Goal: Task Accomplishment & Management: Manage account settings

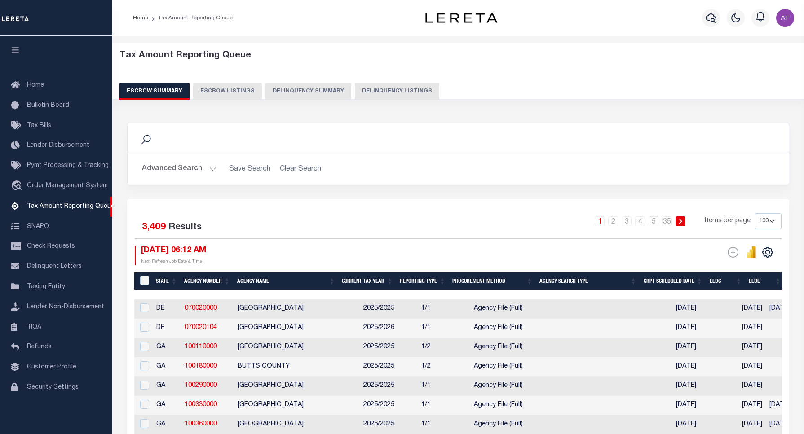
select select "100"
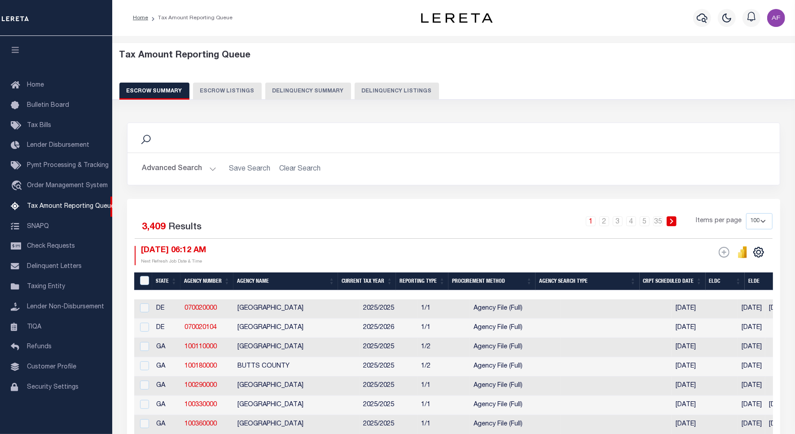
click at [392, 88] on button "Delinquency Listings" at bounding box center [397, 91] width 84 height 17
select select "100"
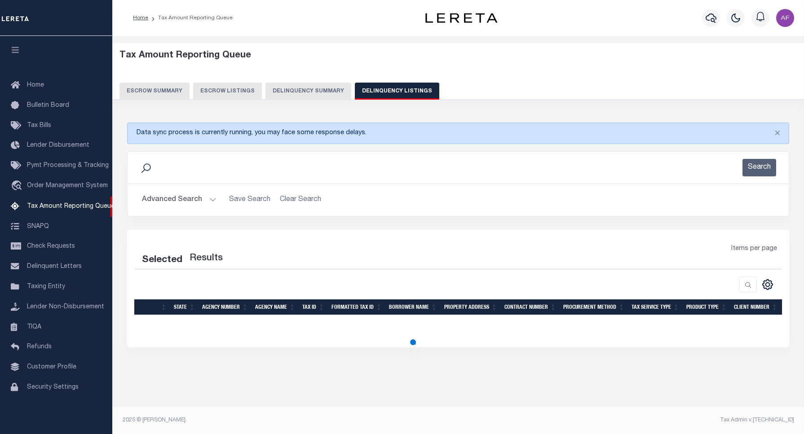
select select "100"
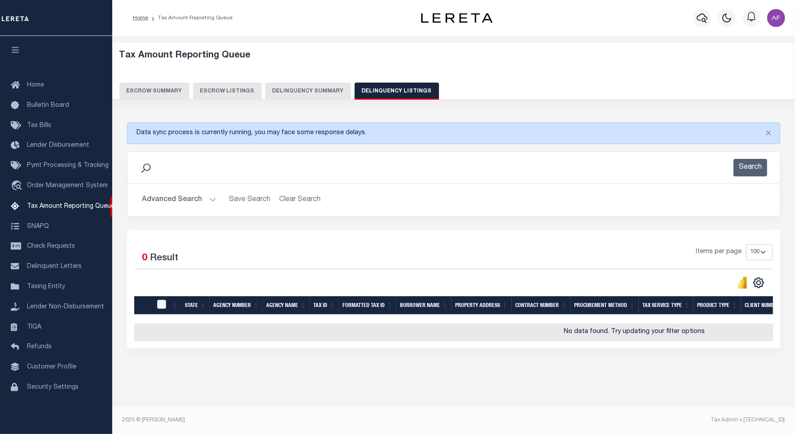
click at [180, 203] on button "Advanced Search" at bounding box center [179, 200] width 75 height 18
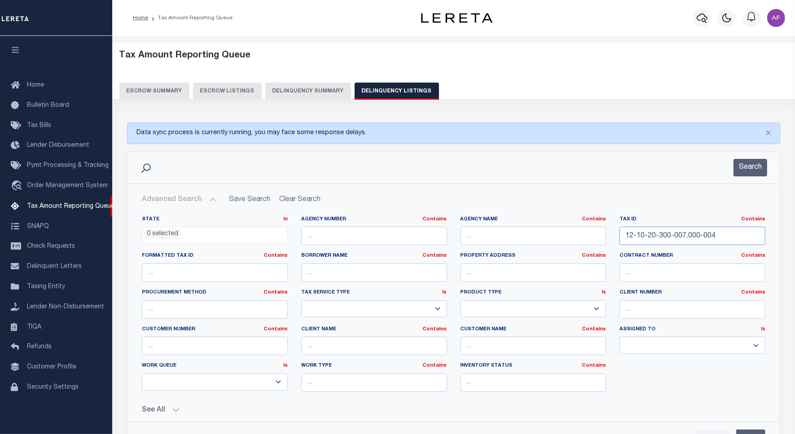
drag, startPoint x: 717, startPoint y: 236, endPoint x: 571, endPoint y: 223, distance: 146.1
click at [571, 223] on div "State In In AK AL AR AZ CA CO CT DC DE FL GA GU HI IA ID IL IN KS KY LA MA MD M…" at bounding box center [453, 307] width 637 height 183
paste input "08-10-33-000-012.000-008"
type input "08-10-33-000-012.000-008"
click at [740, 172] on button "Search" at bounding box center [751, 168] width 34 height 18
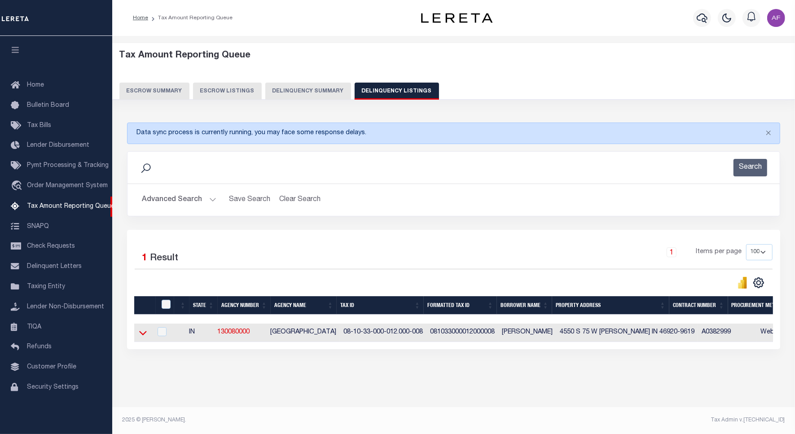
click at [144, 336] on icon at bounding box center [143, 332] width 8 height 9
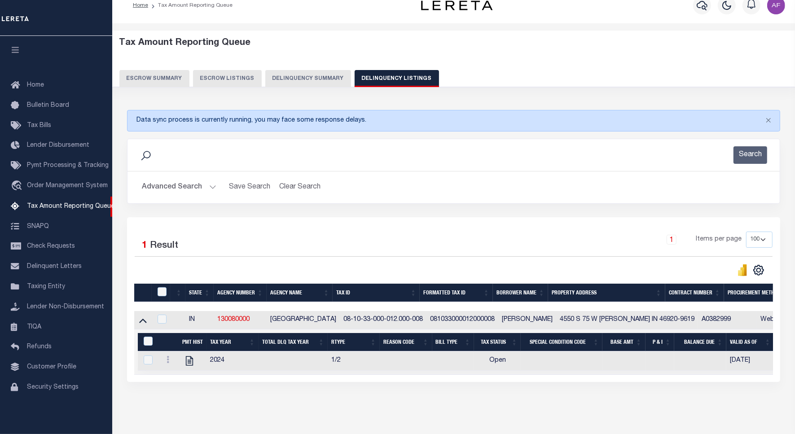
scroll to position [50, 0]
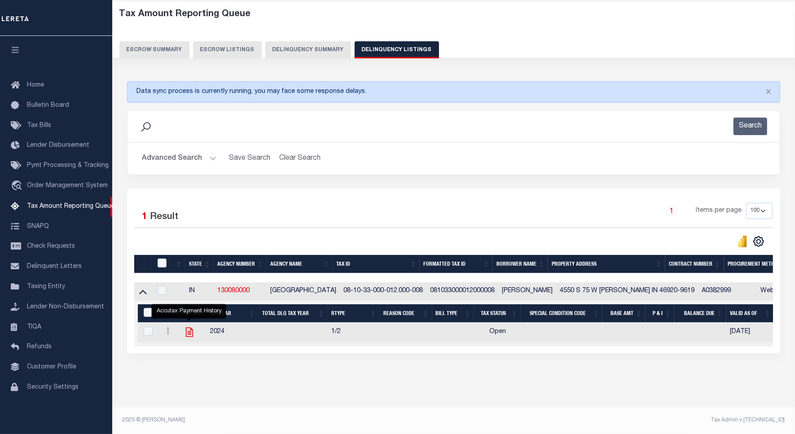
click at [190, 328] on icon "" at bounding box center [190, 333] width 12 height 12
checkbox input "true"
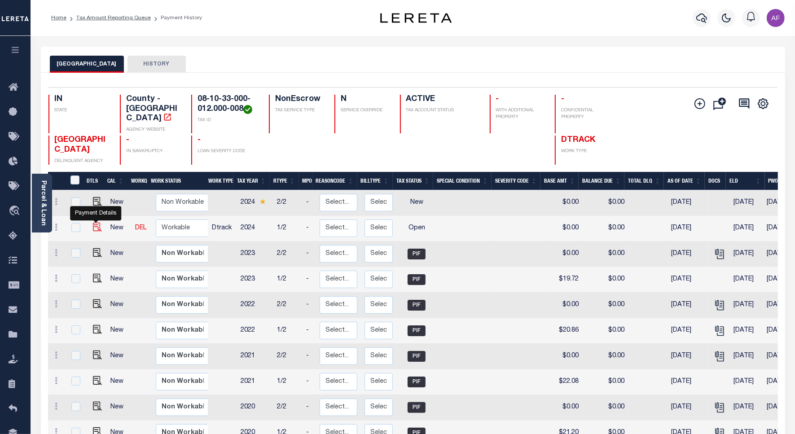
click at [93, 223] on img "" at bounding box center [97, 227] width 9 height 9
checkbox input "true"
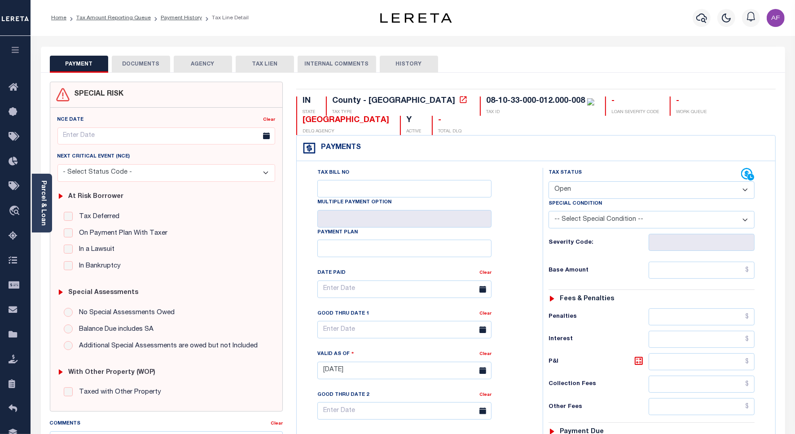
click at [607, 192] on select "- Select Status Code - Open Due/Unpaid Paid Incomplete No Tax Due Internal Refu…" at bounding box center [652, 190] width 206 height 18
select select "PYD"
click at [549, 182] on select "- Select Status Code - Open Due/Unpaid Paid Incomplete No Tax Due Internal Refu…" at bounding box center [652, 190] width 206 height 18
type input "[DATE]"
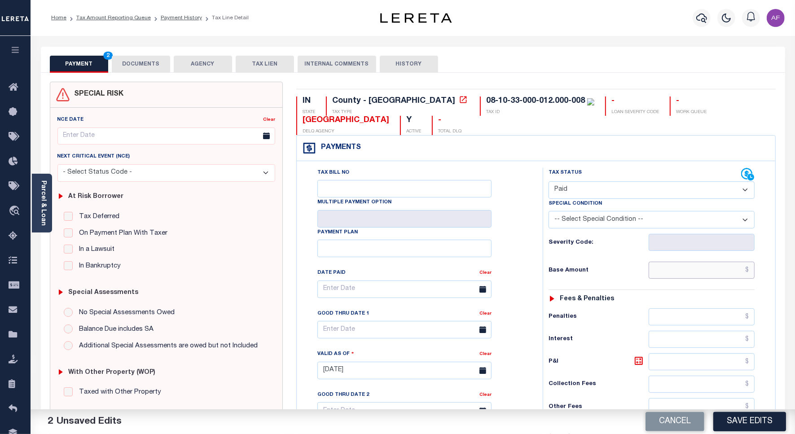
click at [713, 273] on input "text" at bounding box center [702, 270] width 106 height 17
paste input "20.86"
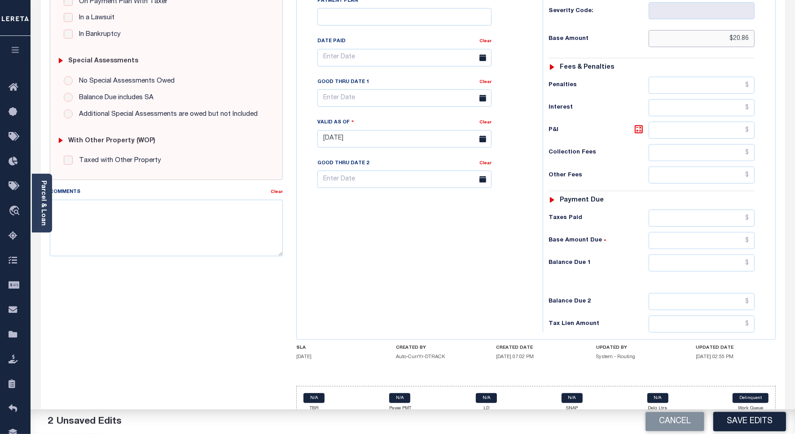
scroll to position [250, 0]
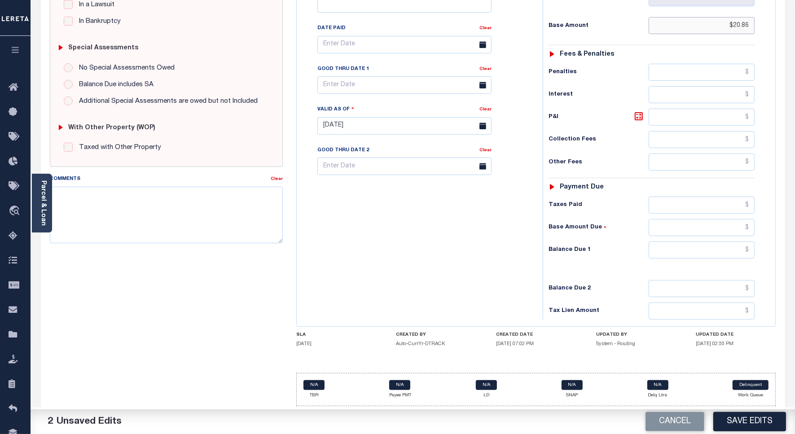
type input "$20.86"
click at [706, 197] on input "text" at bounding box center [702, 205] width 106 height 17
paste input "20.86"
type input "$20.86"
click at [720, 236] on div "Tax Status Status - Select Status Code -" at bounding box center [655, 121] width 224 height 397
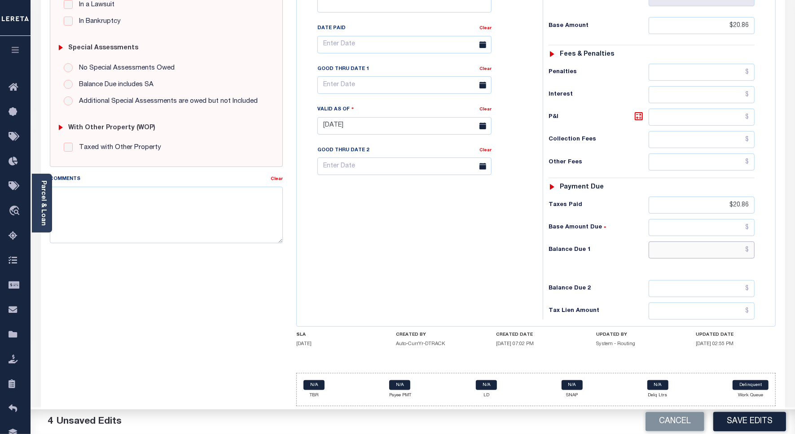
click at [716, 243] on input "text" at bounding box center [702, 250] width 106 height 17
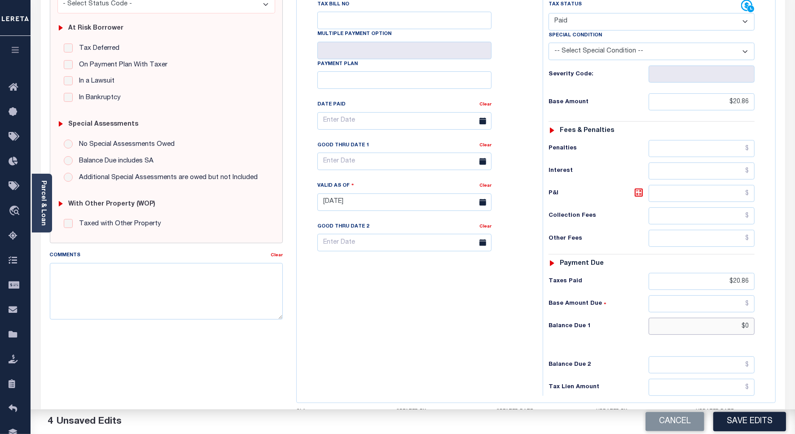
scroll to position [0, 0]
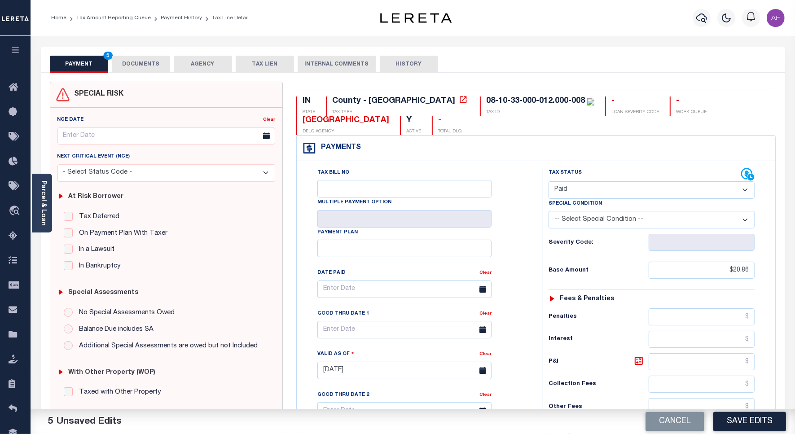
type input "$0.00"
click at [126, 64] on button "DOCUMENTS" at bounding box center [141, 64] width 58 height 17
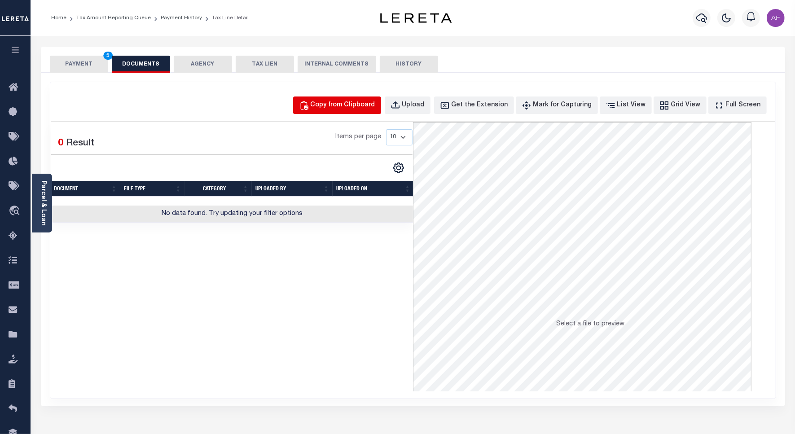
click at [349, 104] on div "Copy from Clipboard" at bounding box center [343, 106] width 65 height 10
select select "POP"
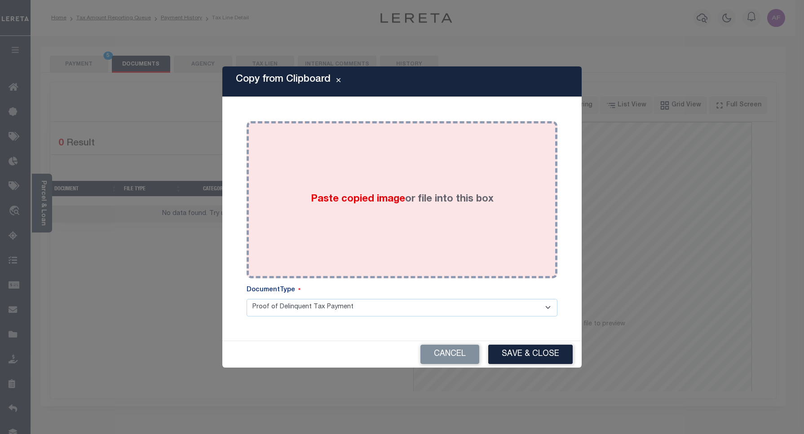
click at [452, 169] on div "Paste copied image or file into this box" at bounding box center [401, 200] width 297 height 144
click at [466, 207] on div "Paste copied image or file into this box" at bounding box center [401, 200] width 297 height 144
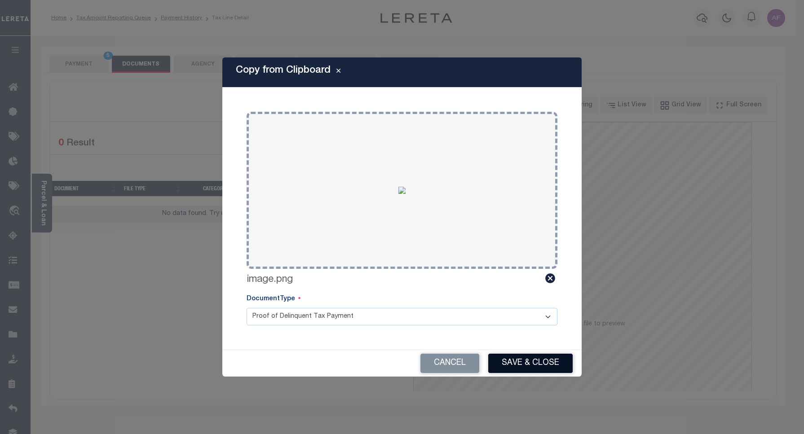
click at [524, 360] on button "Save & Close" at bounding box center [530, 363] width 84 height 19
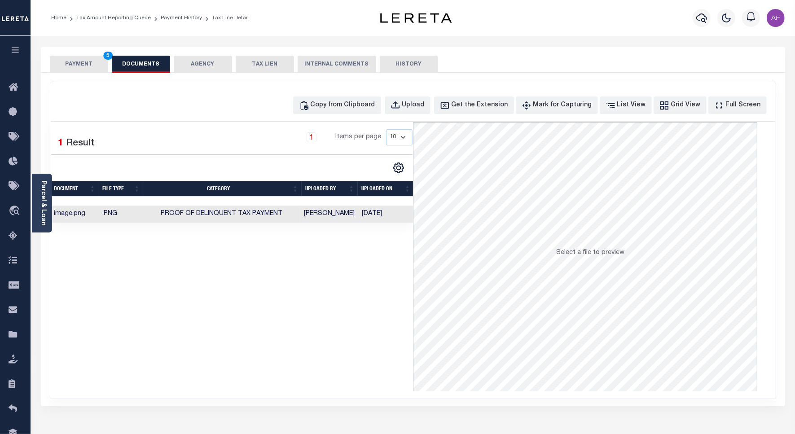
click at [70, 59] on button "PAYMENT 5" at bounding box center [79, 64] width 58 height 17
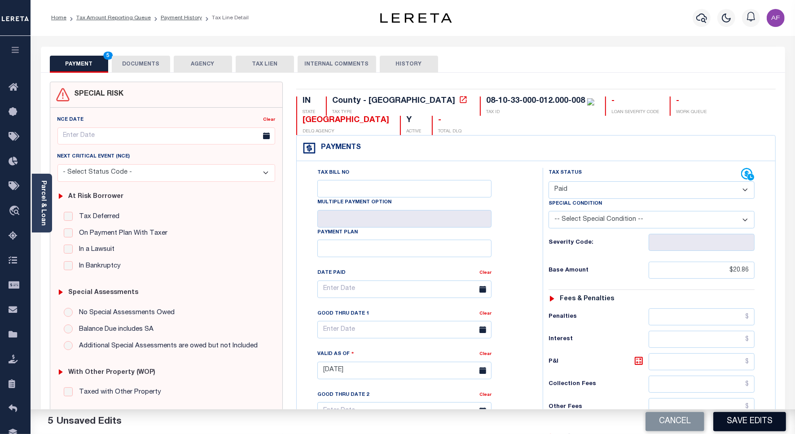
click at [753, 423] on button "Save Edits" at bounding box center [750, 421] width 73 height 19
click at [138, 61] on button "DOCUMENTS" at bounding box center [141, 64] width 58 height 17
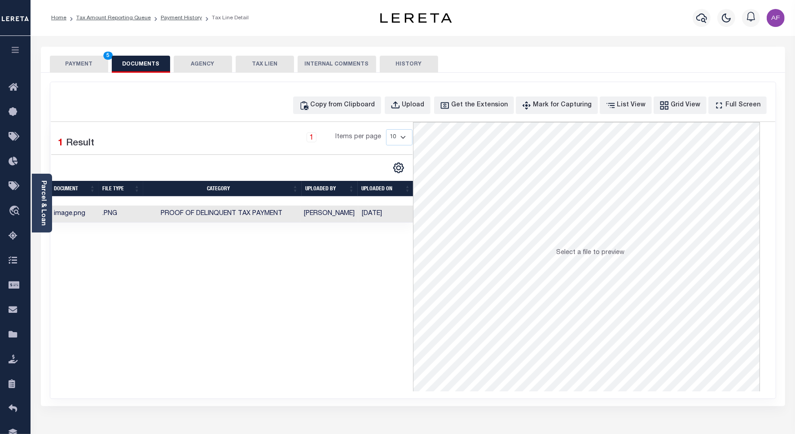
click at [75, 66] on button "PAYMENT 5" at bounding box center [79, 64] width 58 height 17
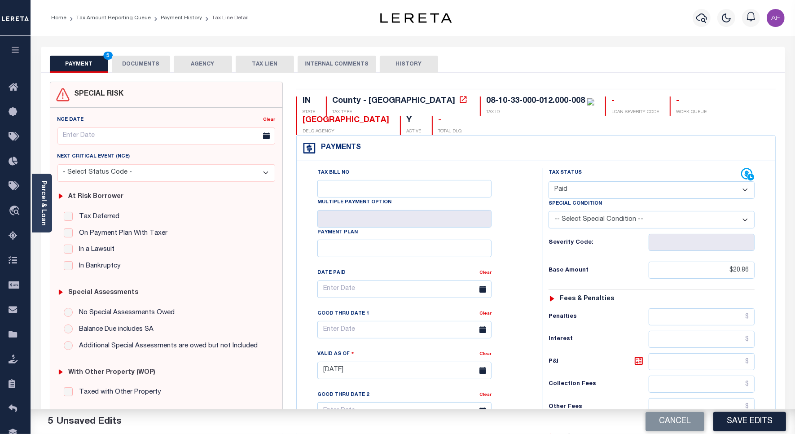
click at [741, 414] on button "Save Edits" at bounding box center [750, 421] width 73 height 19
checkbox input "false"
type input "$20.86"
type input "$0"
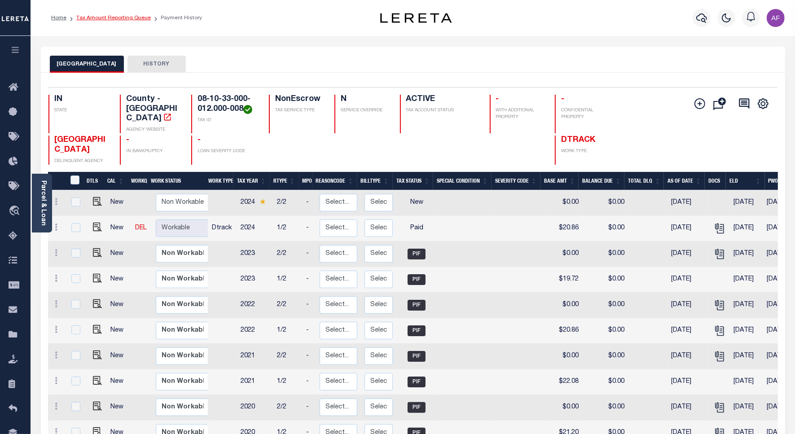
click at [118, 19] on link "Tax Amount Reporting Queue" at bounding box center [113, 17] width 75 height 5
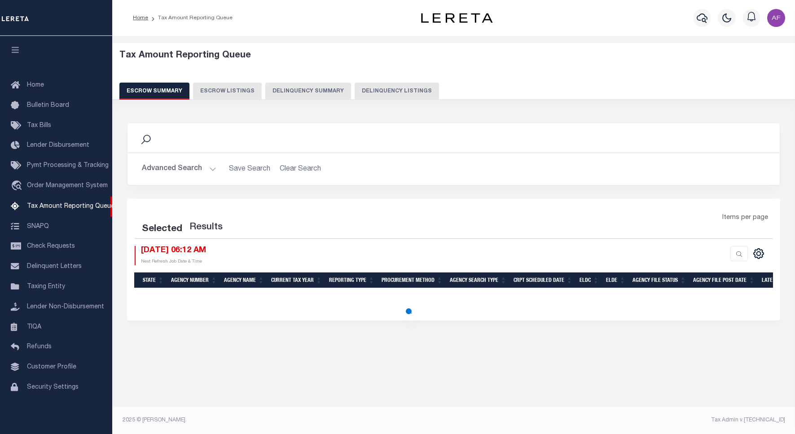
click at [382, 76] on div "Tax Amount Reporting Queue Escrow Summary Escrow Listings Delinquency Summary" at bounding box center [453, 74] width 669 height 49
click at [379, 84] on button "Delinquency Listings" at bounding box center [397, 91] width 84 height 17
select select "100"
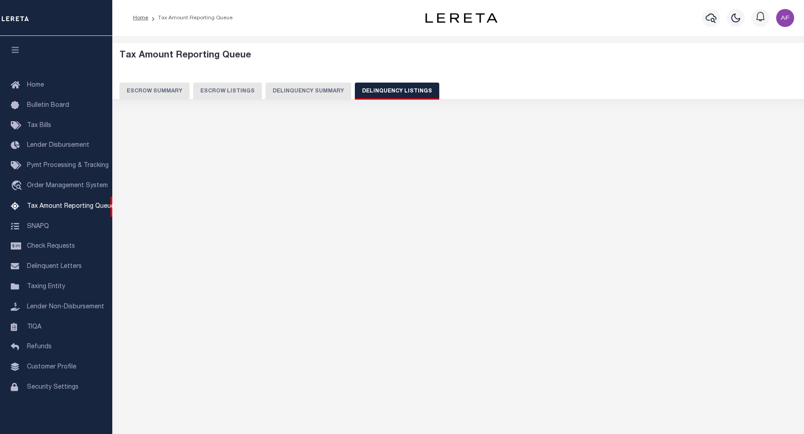
scroll to position [3, 0]
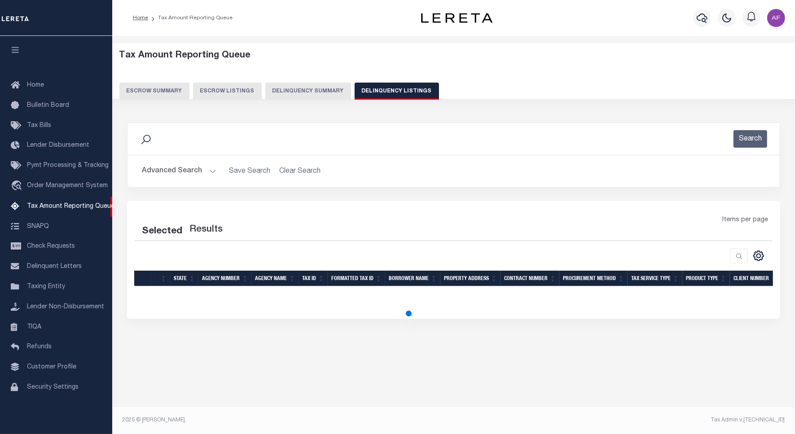
select select "100"
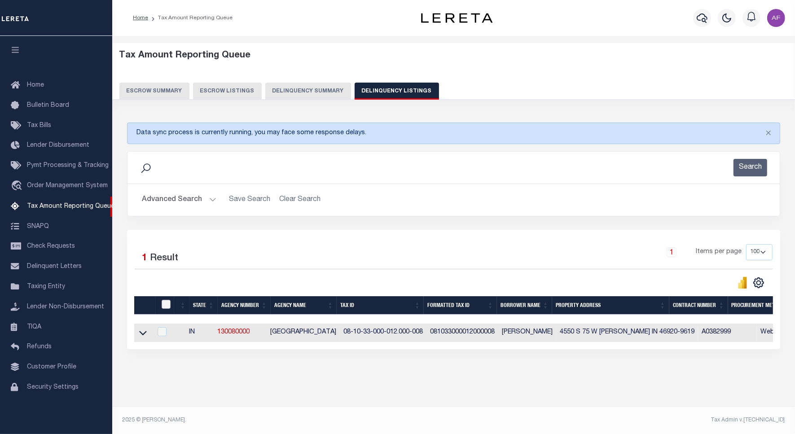
click at [168, 309] on input "checkbox" at bounding box center [166, 304] width 9 height 9
checkbox input "true"
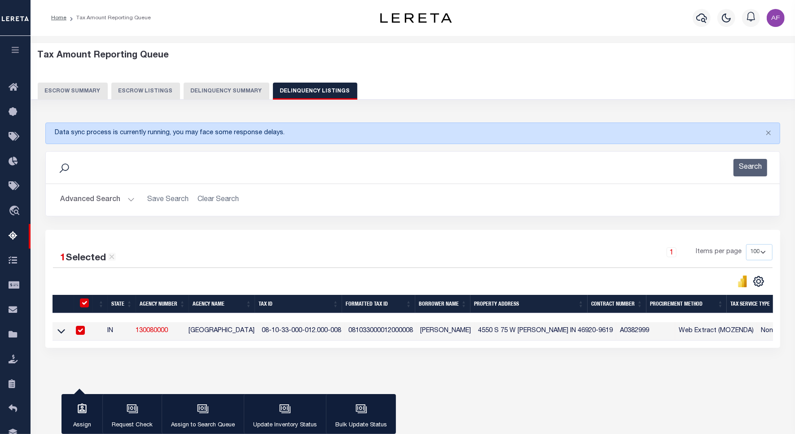
checkbox input "true"
click at [276, 411] on div "button" at bounding box center [285, 410] width 22 height 22
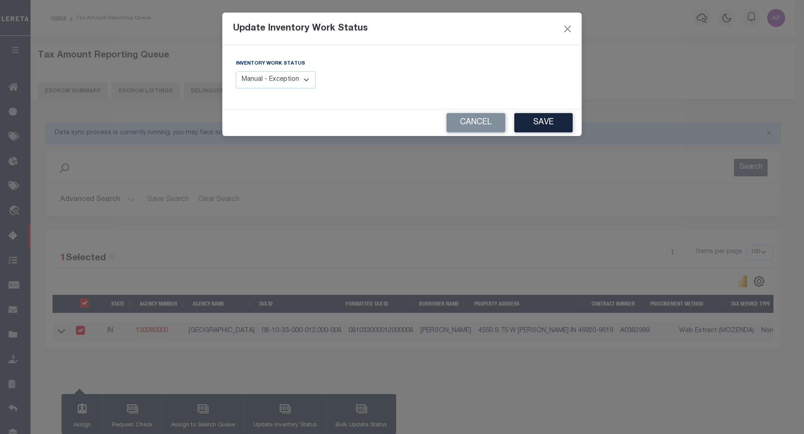
click at [296, 82] on select "Manual - Exception Pended - Awaiting Search Late Add Exception Completed" at bounding box center [276, 80] width 80 height 18
select select "4"
click at [236, 71] on select "Manual - Exception Pended - Awaiting Search Late Add Exception Completed" at bounding box center [276, 80] width 80 height 18
click at [546, 129] on button "Save" at bounding box center [543, 122] width 58 height 19
